Goal: Find specific page/section: Find specific page/section

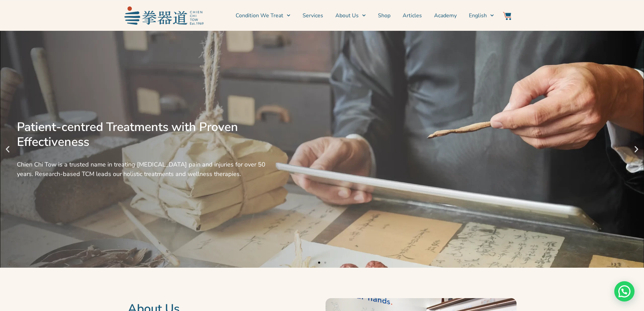
click at [382, 138] on div "Patient-centred Treatments with Proven Effectiveness Chien Chi Tow is a trusted…" at bounding box center [322, 149] width 644 height 237
click at [382, 15] on link "Shop" at bounding box center [384, 15] width 13 height 17
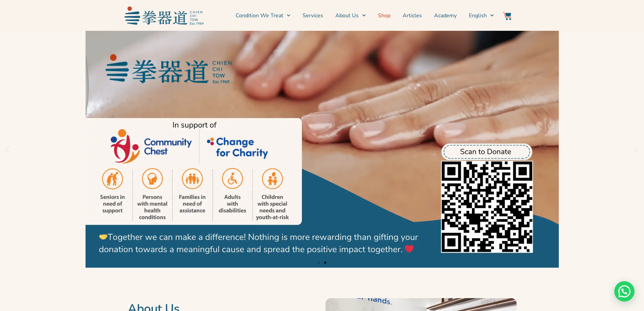
click at [382, 15] on link "Shop" at bounding box center [384, 15] width 13 height 17
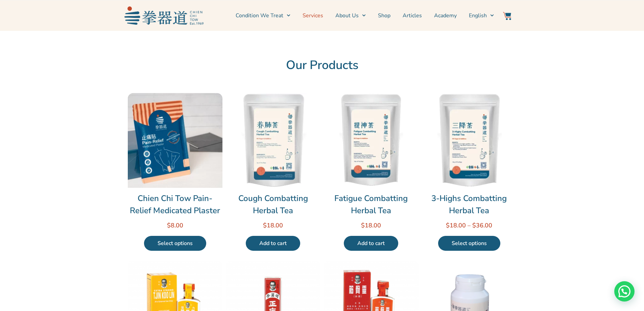
click at [320, 16] on link "Services" at bounding box center [312, 15] width 21 height 17
click at [347, 13] on link "About Us" at bounding box center [350, 15] width 30 height 17
click at [388, 16] on link "Shop" at bounding box center [384, 15] width 13 height 17
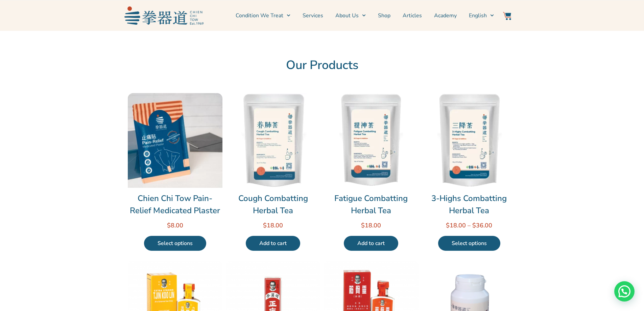
click at [388, 16] on link "Shop" at bounding box center [384, 15] width 13 height 17
click at [387, 15] on link "Shop" at bounding box center [384, 15] width 13 height 17
click at [146, 19] on img at bounding box center [163, 15] width 79 height 18
click at [171, 20] on img at bounding box center [163, 15] width 79 height 18
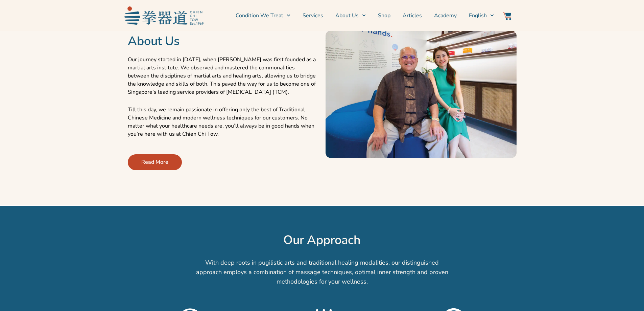
scroll to position [270, 0]
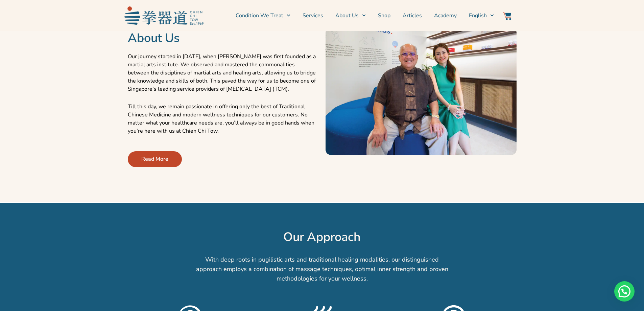
click at [152, 160] on span "Read More" at bounding box center [154, 159] width 27 height 8
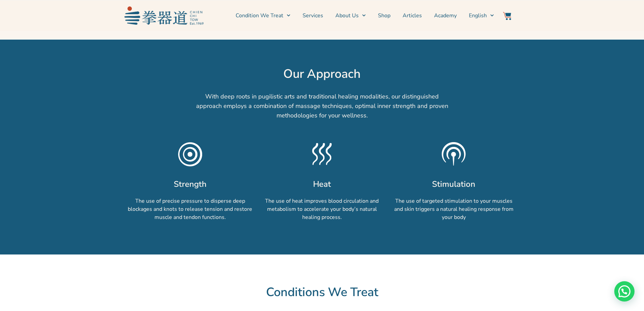
scroll to position [507, 0]
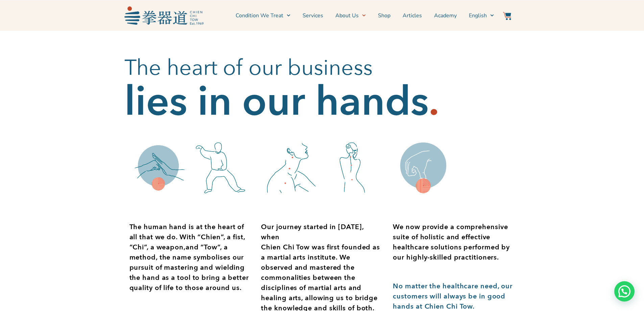
click at [504, 78] on h2 "The heart of our business" at bounding box center [321, 67] width 395 height 27
click at [360, 50] on link "Locate Us" at bounding box center [361, 53] width 53 height 15
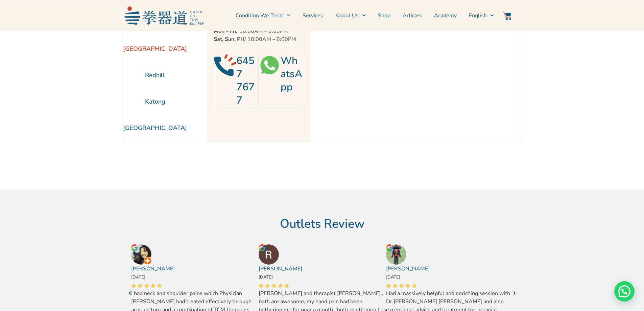
scroll to position [34, 0]
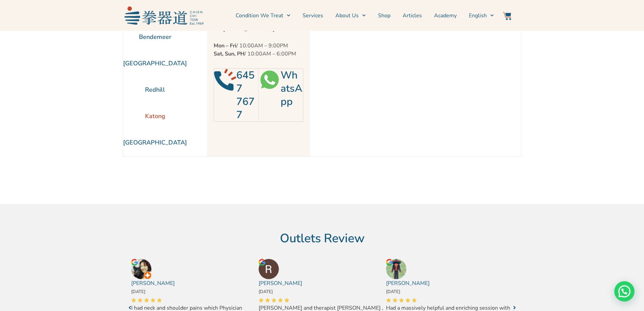
click at [150, 118] on li "Katong" at bounding box center [155, 116] width 64 height 26
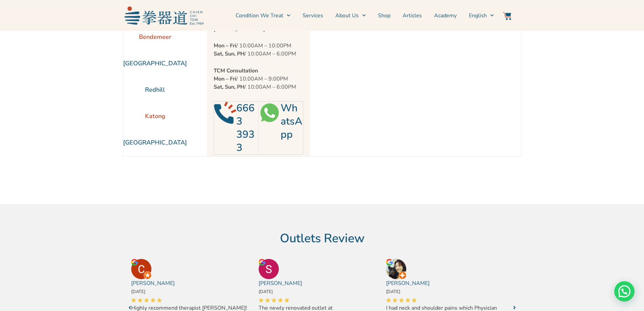
click at [169, 35] on li "Bendemeer" at bounding box center [155, 37] width 64 height 26
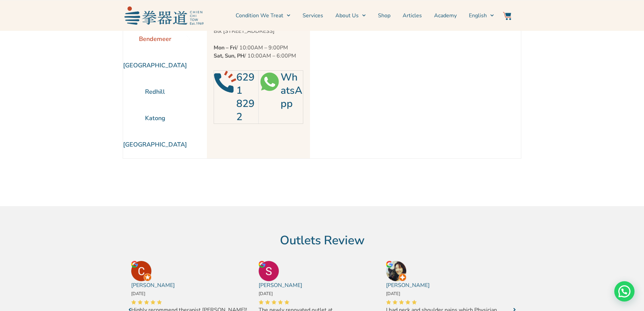
scroll to position [0, 0]
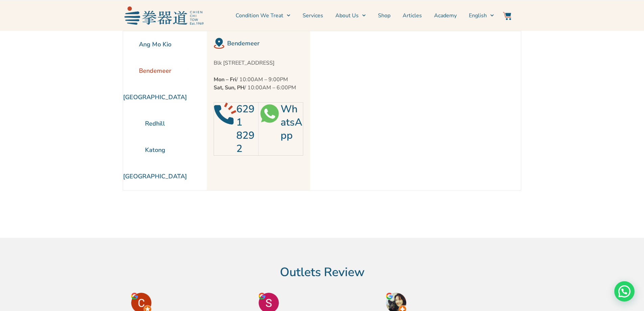
click at [282, 215] on div "Ang Mo Kio Bendemeer Jurong East Redhill Katong" at bounding box center [322, 134] width 398 height 207
click at [165, 34] on li "Ang Mo Kio" at bounding box center [155, 44] width 64 height 26
click at [289, 15] on span "Menu" at bounding box center [286, 15] width 7 height 10
click at [289, 14] on span "Menu" at bounding box center [286, 15] width 7 height 10
click at [283, 17] on link "Condition We Treat" at bounding box center [262, 15] width 55 height 17
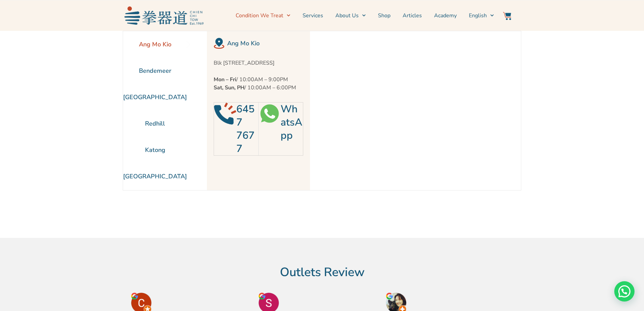
click at [290, 15] on icon "Menu" at bounding box center [288, 16] width 3 height 2
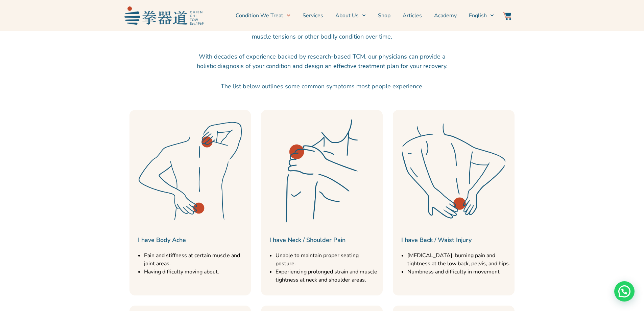
scroll to position [237, 0]
